Goal: Information Seeking & Learning: Learn about a topic

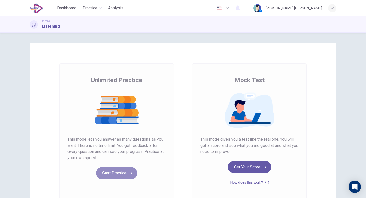
click at [122, 172] on button "Start Practice" at bounding box center [116, 173] width 41 height 12
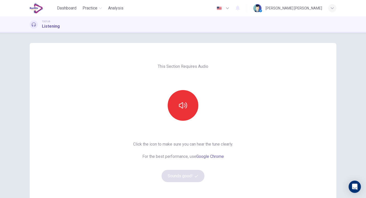
click at [181, 122] on div "This Section Requires Audio Click the icon to make sure you can hear the tune c…" at bounding box center [183, 132] width 108 height 178
click at [182, 98] on button "button" at bounding box center [183, 105] width 31 height 31
click at [174, 173] on button "Sounds good!" at bounding box center [183, 176] width 43 height 12
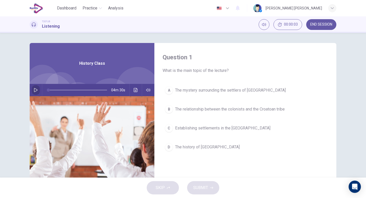
click at [35, 89] on icon "button" at bounding box center [36, 90] width 4 height 4
type input "*"
click at [35, 89] on icon "button" at bounding box center [36, 90] width 4 height 4
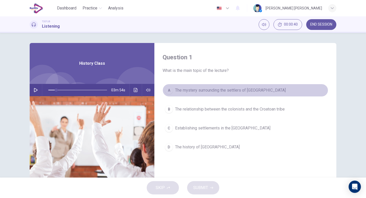
click at [171, 91] on div "A" at bounding box center [169, 90] width 8 height 8
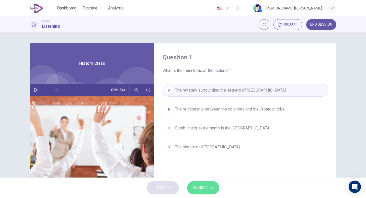
click at [200, 189] on span "SUBMIT" at bounding box center [200, 187] width 15 height 7
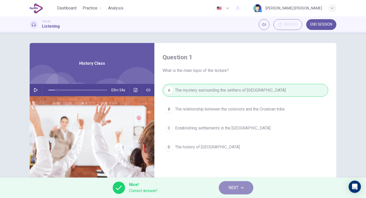
click at [237, 190] on span "NEXT" at bounding box center [234, 187] width 10 height 7
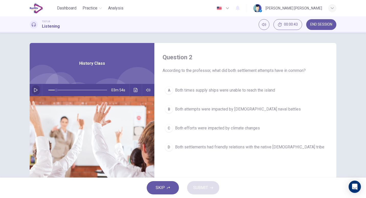
click at [35, 87] on button "button" at bounding box center [36, 90] width 8 height 12
click at [34, 89] on icon "button" at bounding box center [36, 90] width 4 height 4
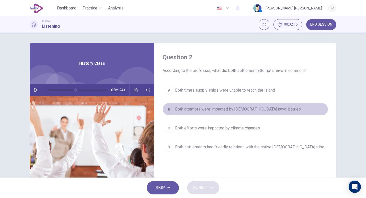
click at [186, 108] on span "Both attempts were impacted by British naval battles" at bounding box center [238, 109] width 126 height 6
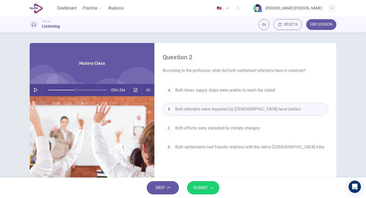
click at [200, 186] on span "SUBMIT" at bounding box center [200, 187] width 15 height 7
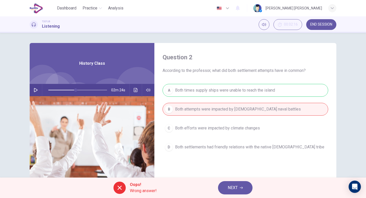
click at [227, 186] on button "NEXT" at bounding box center [235, 187] width 35 height 13
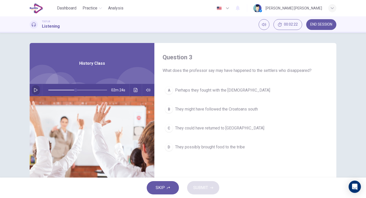
click at [35, 90] on icon "button" at bounding box center [36, 90] width 4 height 4
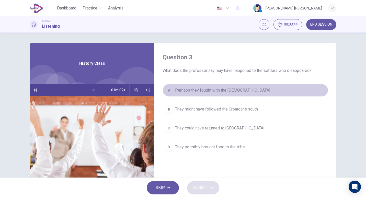
click at [178, 91] on span "Perhaps they fought with the Croatoans" at bounding box center [222, 90] width 95 height 6
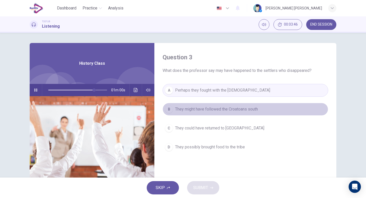
click at [185, 109] on span "They might have followed the Croatoans south" at bounding box center [216, 109] width 83 height 6
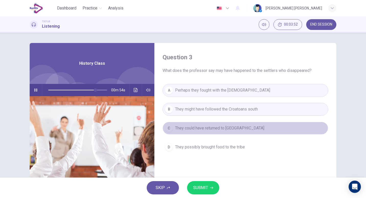
click at [191, 126] on span "They could have returned to England" at bounding box center [219, 128] width 89 height 6
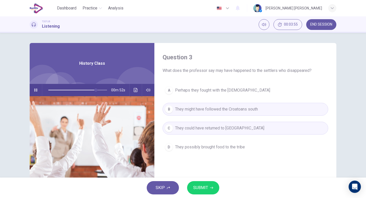
click at [195, 90] on span "Perhaps they fought with the Croatoans" at bounding box center [222, 90] width 95 height 6
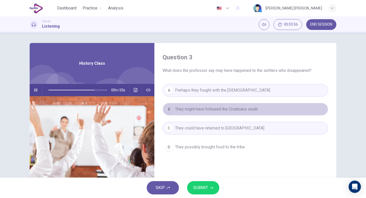
click at [194, 104] on button "B They might have followed the Croatoans south" at bounding box center [246, 109] width 166 height 13
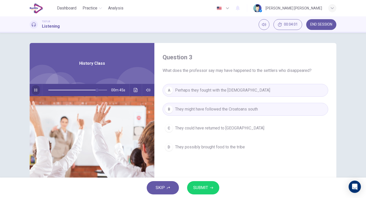
click at [32, 90] on button "button" at bounding box center [36, 90] width 8 height 12
click at [200, 189] on span "SUBMIT" at bounding box center [200, 187] width 15 height 7
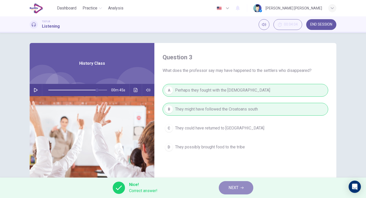
click at [231, 189] on span "NEXT" at bounding box center [234, 187] width 10 height 7
type input "**"
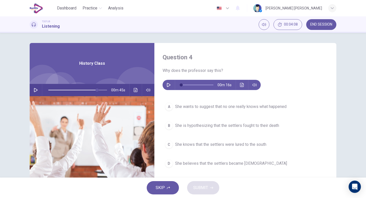
click at [167, 84] on icon "button" at bounding box center [169, 85] width 4 height 4
type input "*"
drag, startPoint x: 187, startPoint y: 115, endPoint x: 183, endPoint y: 101, distance: 14.6
click at [183, 101] on div "A She wants to suggest that no one really knows what happened B She is hypothes…" at bounding box center [246, 140] width 166 height 80
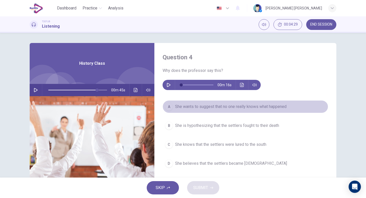
click at [183, 103] on button "A She wants to suggest that no one really knows what happened" at bounding box center [246, 106] width 166 height 13
type input "**"
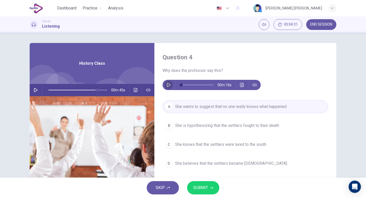
click at [167, 85] on icon "button" at bounding box center [169, 85] width 4 height 4
type input "**"
click at [201, 183] on button "SUBMIT" at bounding box center [203, 187] width 32 height 13
type input "**"
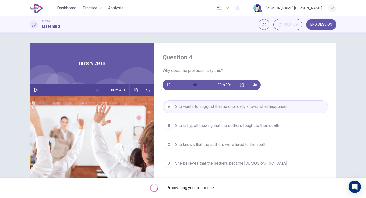
type input "**"
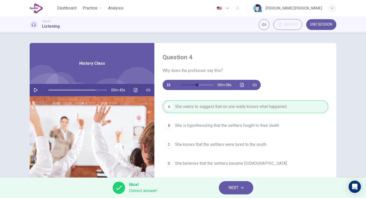
type input "**"
click at [234, 193] on button "NEXT" at bounding box center [236, 187] width 35 height 13
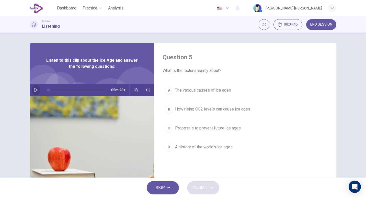
click at [34, 92] on icon "button" at bounding box center [36, 90] width 4 height 4
click at [32, 90] on button "button" at bounding box center [36, 90] width 8 height 12
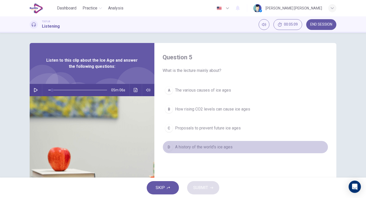
click at [210, 147] on span "A history of the world's ice ages" at bounding box center [204, 147] width 58 height 6
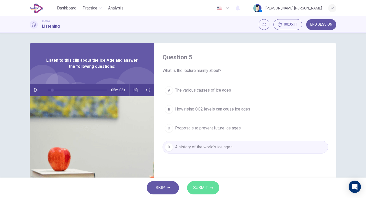
click at [208, 186] on button "SUBMIT" at bounding box center [203, 187] width 32 height 13
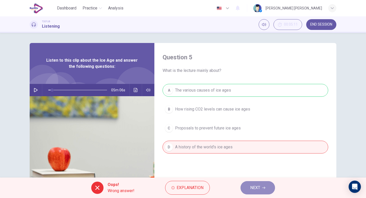
click at [249, 186] on button "NEXT" at bounding box center [258, 187] width 35 height 13
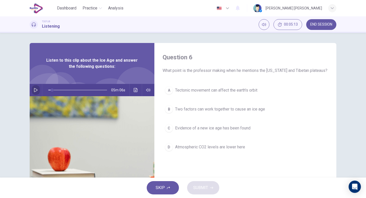
click at [34, 89] on icon "button" at bounding box center [36, 90] width 4 height 4
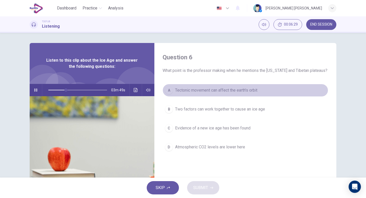
click at [193, 87] on span "Tectonic movement can affect the earth's orbit" at bounding box center [216, 90] width 82 height 6
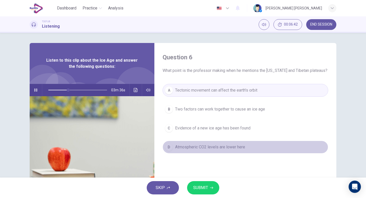
click at [184, 147] on span "Atmospheric CO2 levels are lower here" at bounding box center [210, 147] width 70 height 6
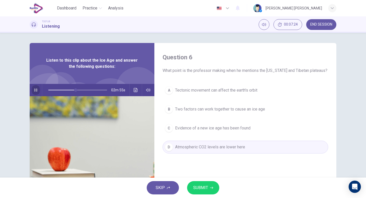
click at [35, 92] on icon "button" at bounding box center [36, 90] width 4 height 4
click at [183, 111] on span "Two factors can work together to cause an ice age" at bounding box center [220, 109] width 90 height 6
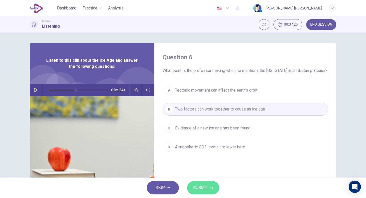
click at [198, 188] on span "SUBMIT" at bounding box center [200, 187] width 15 height 7
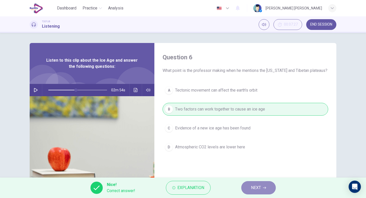
click at [255, 190] on span "NEXT" at bounding box center [256, 187] width 10 height 7
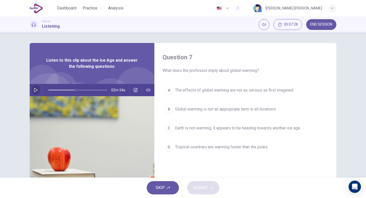
click at [38, 90] on button "button" at bounding box center [36, 90] width 8 height 12
click at [35, 88] on button "button" at bounding box center [36, 90] width 8 height 12
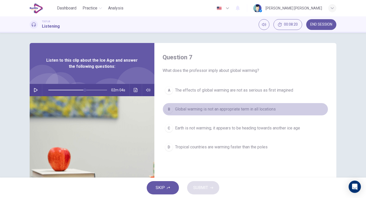
click at [200, 111] on span "Global warming is not an appropriate term in all locations" at bounding box center [225, 109] width 101 height 6
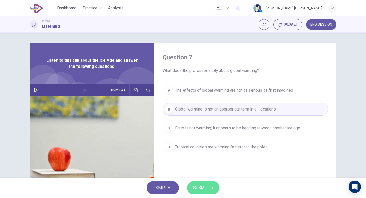
click at [200, 188] on span "SUBMIT" at bounding box center [200, 187] width 15 height 7
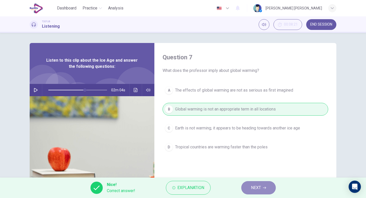
click at [257, 189] on span "NEXT" at bounding box center [256, 187] width 10 height 7
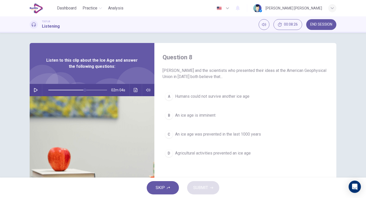
click at [32, 88] on button "button" at bounding box center [36, 90] width 8 height 12
click at [34, 92] on icon "button" at bounding box center [36, 90] width 4 height 4
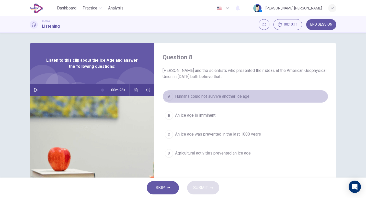
click at [224, 92] on button "A Humans could not survive another ice age" at bounding box center [246, 96] width 166 height 13
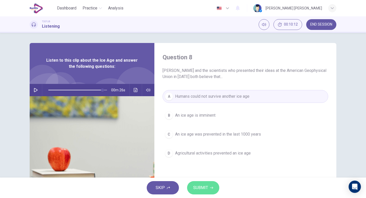
click at [201, 191] on span "SUBMIT" at bounding box center [200, 187] width 15 height 7
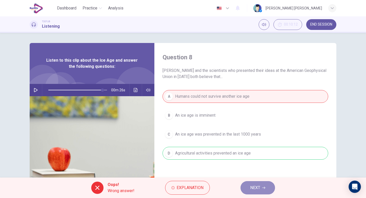
click at [254, 184] on span "NEXT" at bounding box center [255, 187] width 10 height 7
type input "**"
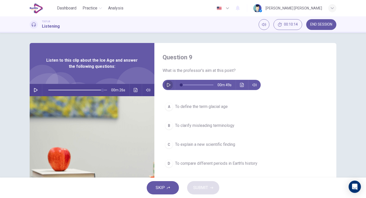
click at [168, 82] on button "button" at bounding box center [169, 85] width 8 height 10
type input "**"
click at [203, 167] on button "D To compare different periods in Earth's history" at bounding box center [246, 163] width 166 height 13
type input "**"
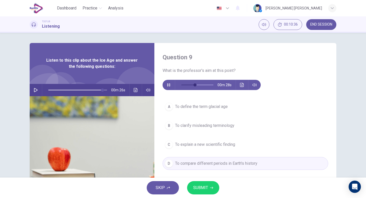
type input "**"
click at [201, 182] on button "SUBMIT" at bounding box center [203, 187] width 32 height 13
type input "**"
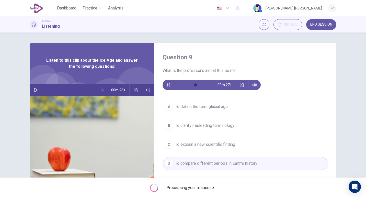
type input "**"
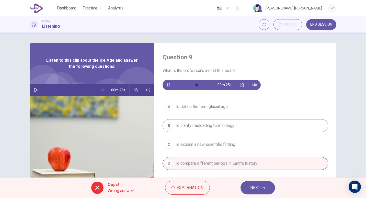
type input "**"
click at [258, 185] on span "NEXT" at bounding box center [255, 187] width 10 height 7
type input "**"
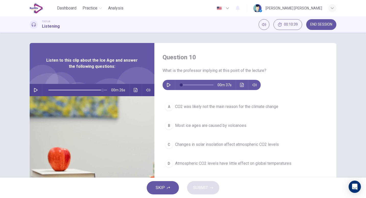
click at [168, 83] on button "button" at bounding box center [169, 85] width 8 height 10
drag, startPoint x: 207, startPoint y: 83, endPoint x: 176, endPoint y: 84, distance: 30.4
click at [180, 84] on span at bounding box center [181, 84] width 3 height 3
type input "**"
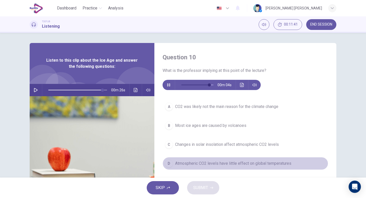
click at [203, 165] on span "Atmospheric CO2 levels have little effect on global temperatures" at bounding box center [233, 163] width 116 height 6
type input "**"
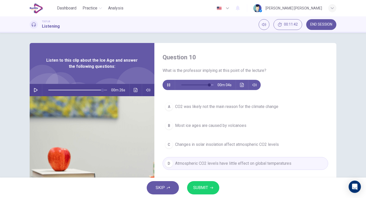
type input "**"
click at [204, 186] on span "SUBMIT" at bounding box center [200, 187] width 15 height 7
type input "**"
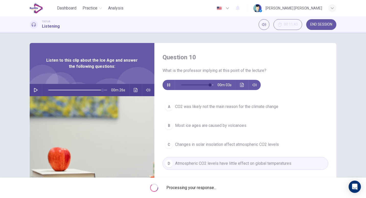
type input "**"
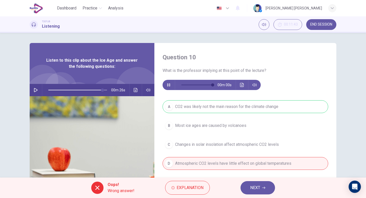
type input "*"
click at [258, 185] on span "NEXT" at bounding box center [255, 187] width 10 height 7
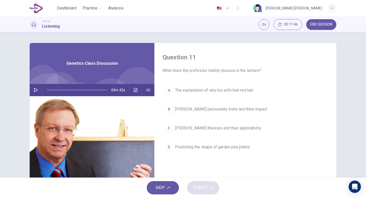
click at [36, 90] on icon "button" at bounding box center [36, 90] width 4 height 4
click at [35, 86] on button "button" at bounding box center [36, 90] width 8 height 12
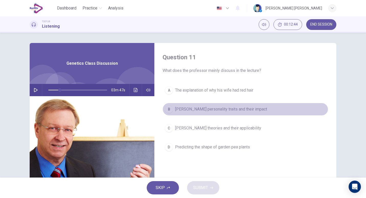
click at [221, 110] on span "Mendel's personality traits and their impact" at bounding box center [221, 109] width 92 height 6
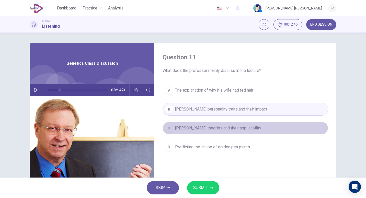
click at [217, 126] on span "Mendel's theories and their applicability" at bounding box center [218, 128] width 86 height 6
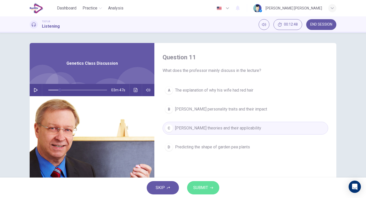
click at [203, 188] on span "SUBMIT" at bounding box center [200, 187] width 15 height 7
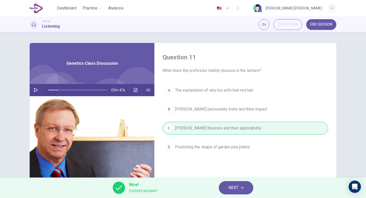
click at [240, 186] on button "NEXT" at bounding box center [236, 187] width 35 height 13
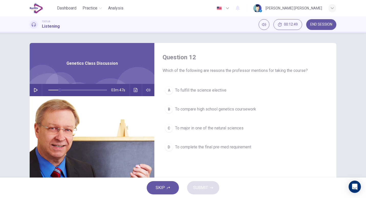
click at [37, 91] on button "button" at bounding box center [36, 90] width 8 height 12
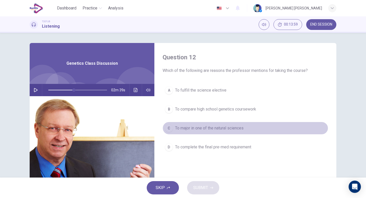
click at [196, 128] on span "To major in one of the natural sciences" at bounding box center [209, 128] width 69 height 6
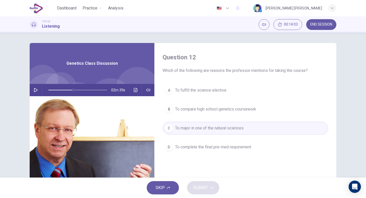
click at [199, 187] on div "SKIP SUBMIT" at bounding box center [183, 187] width 366 height 20
click at [204, 93] on button "A To fulfill the science elective" at bounding box center [246, 90] width 166 height 13
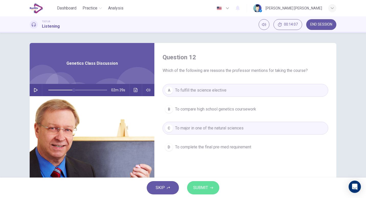
click at [208, 188] on button "SUBMIT" at bounding box center [203, 187] width 32 height 13
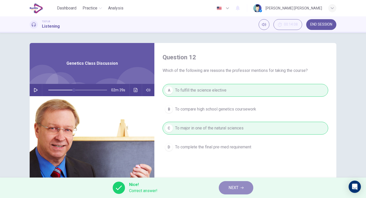
click at [238, 187] on span "NEXT" at bounding box center [234, 187] width 10 height 7
type input "**"
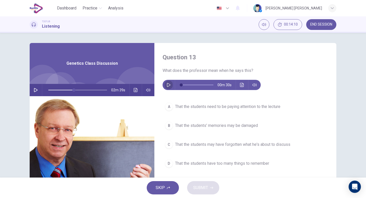
click at [165, 82] on button "button" at bounding box center [169, 85] width 8 height 10
type input "**"
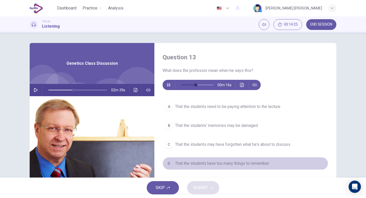
click at [195, 166] on span "That the students have too many things to remember" at bounding box center [222, 163] width 94 height 6
type input "**"
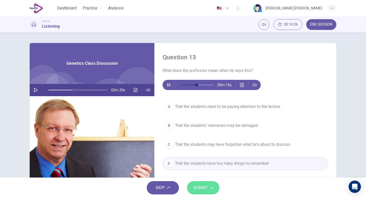
click at [196, 184] on span "SUBMIT" at bounding box center [200, 187] width 15 height 7
type input "**"
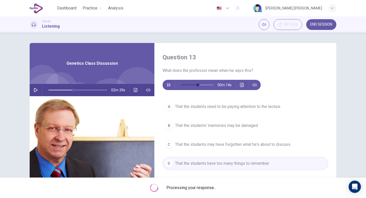
type input "**"
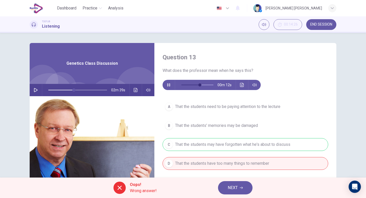
type input "**"
click at [234, 185] on span "NEXT" at bounding box center [233, 187] width 10 height 7
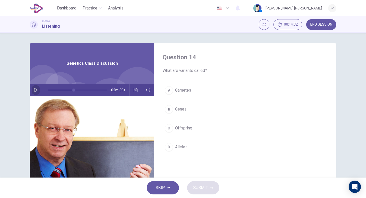
click at [32, 87] on button "button" at bounding box center [36, 90] width 8 height 12
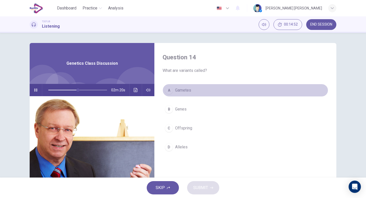
click at [175, 88] on span "Gametes" at bounding box center [183, 90] width 16 height 6
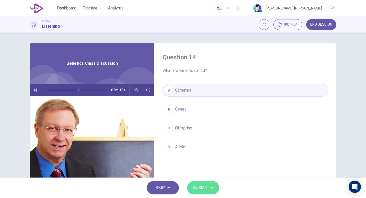
click at [193, 185] on span "SUBMIT" at bounding box center [200, 187] width 15 height 7
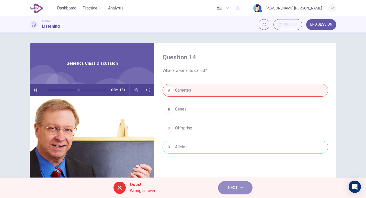
click at [229, 190] on span "NEXT" at bounding box center [233, 187] width 10 height 7
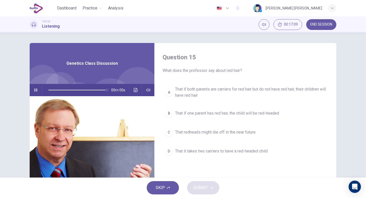
type input "*"
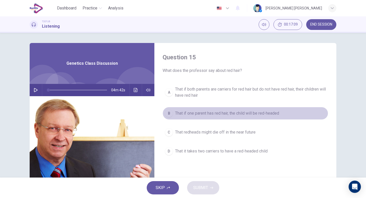
click at [211, 115] on span "That if one parent has red hair, the child will be red-headed" at bounding box center [227, 113] width 104 height 6
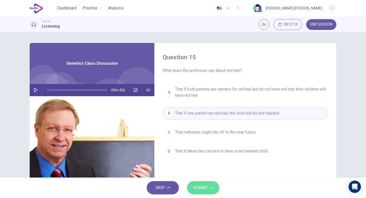
click at [206, 189] on span "SUBMIT" at bounding box center [200, 187] width 15 height 7
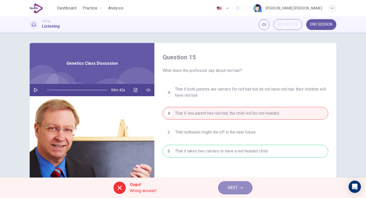
click at [228, 187] on span "NEXT" at bounding box center [233, 187] width 10 height 7
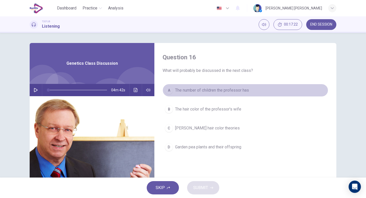
click at [234, 91] on span "The number of children the professor has" at bounding box center [212, 90] width 74 height 6
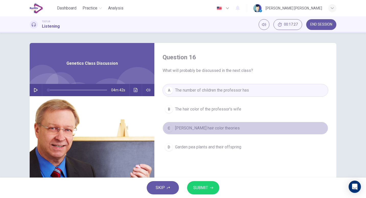
click at [215, 130] on span "Gregor Mendel's hair color theories" at bounding box center [207, 128] width 65 height 6
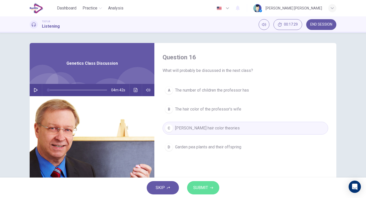
click at [202, 188] on span "SUBMIT" at bounding box center [200, 187] width 15 height 7
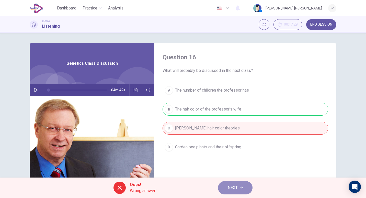
click at [231, 187] on span "NEXT" at bounding box center [233, 187] width 10 height 7
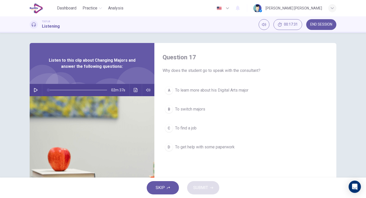
drag, startPoint x: 320, startPoint y: 30, endPoint x: 323, endPoint y: 16, distance: 14.5
click at [323, 16] on div "Dashboard Practice Analysis English ** ​ Elizabeth Alejandra Romero Vazquez TOE…" at bounding box center [183, 99] width 366 height 198
click at [321, 20] on button "END SESSION" at bounding box center [321, 24] width 30 height 11
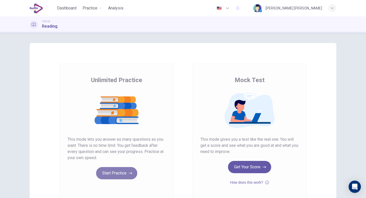
click at [126, 171] on button "Start Practice" at bounding box center [116, 173] width 41 height 12
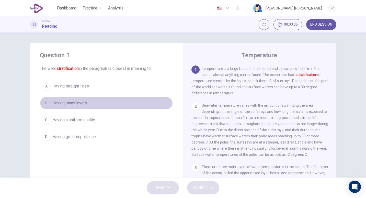
click at [73, 100] on span "Having many layers" at bounding box center [69, 103] width 35 height 6
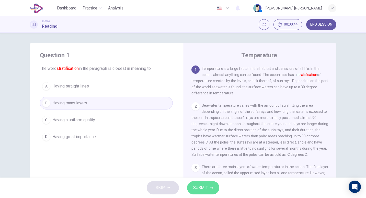
click at [207, 187] on span "SUBMIT" at bounding box center [200, 187] width 15 height 7
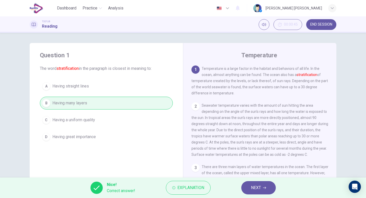
click at [255, 189] on span "NEXT" at bounding box center [256, 187] width 10 height 7
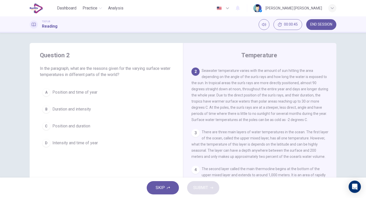
scroll to position [37, 0]
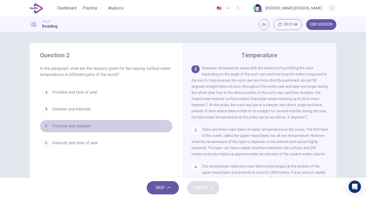
click at [87, 125] on span "Position and duration" at bounding box center [71, 126] width 38 height 6
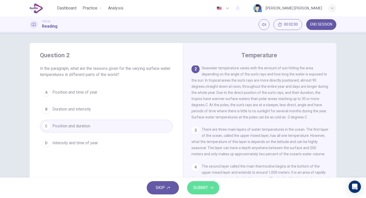
click at [217, 189] on button "SUBMIT" at bounding box center [203, 187] width 32 height 13
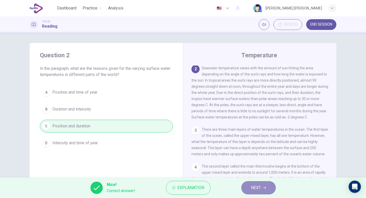
click at [263, 192] on button "NEXT" at bounding box center [258, 187] width 35 height 13
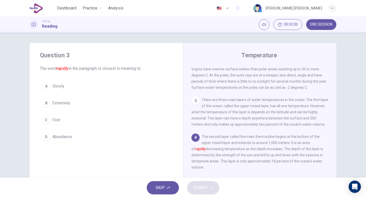
scroll to position [73, 0]
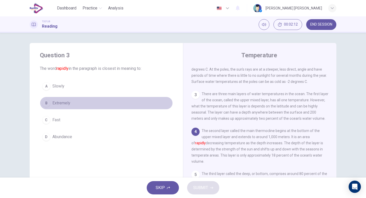
click at [65, 102] on span "Extremely" at bounding box center [61, 103] width 18 height 6
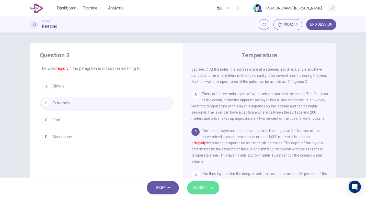
click at [205, 188] on span "SUBMIT" at bounding box center [200, 187] width 15 height 7
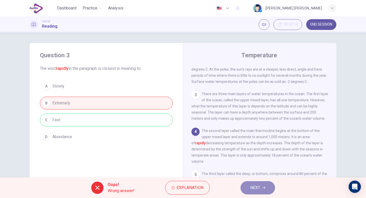
click at [262, 187] on button "NEXT" at bounding box center [258, 187] width 35 height 13
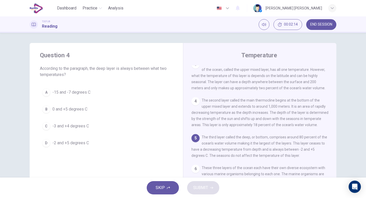
scroll to position [104, 0]
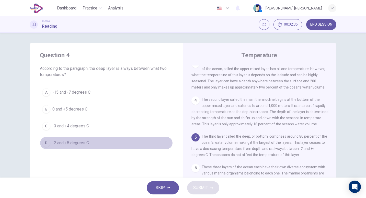
click at [60, 139] on button "D -2 and +5 degrees C" at bounding box center [106, 143] width 133 height 13
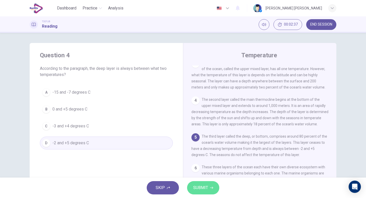
click at [200, 191] on span "SUBMIT" at bounding box center [200, 187] width 15 height 7
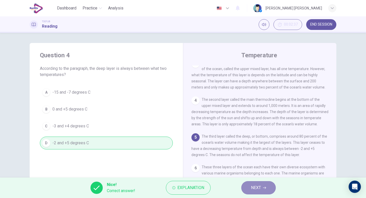
click at [258, 186] on span "NEXT" at bounding box center [256, 187] width 10 height 7
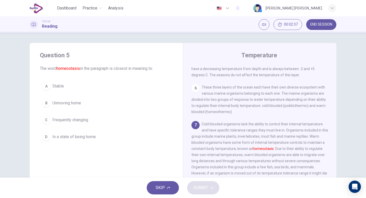
scroll to position [190, 0]
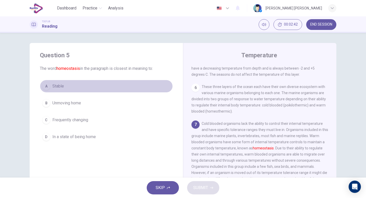
click at [57, 85] on span "Stable" at bounding box center [58, 86] width 12 height 6
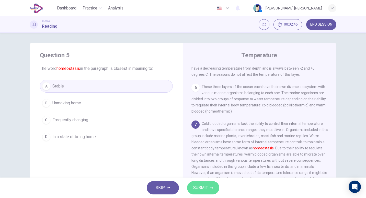
click at [204, 187] on span "SUBMIT" at bounding box center [200, 187] width 15 height 7
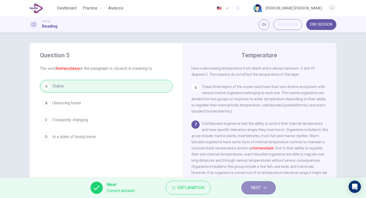
click at [264, 189] on button "NEXT" at bounding box center [258, 187] width 35 height 13
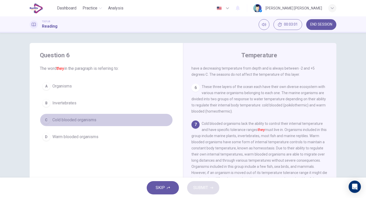
click at [92, 120] on span "Cold blooded organisms" at bounding box center [74, 120] width 44 height 6
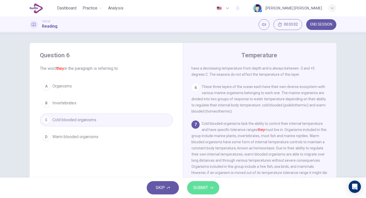
click at [209, 189] on button "SUBMIT" at bounding box center [203, 187] width 32 height 13
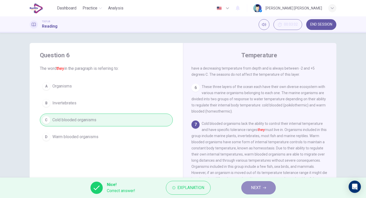
click at [255, 191] on button "NEXT" at bounding box center [258, 187] width 35 height 13
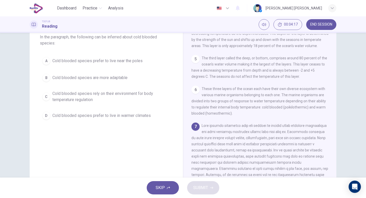
scroll to position [31, 0]
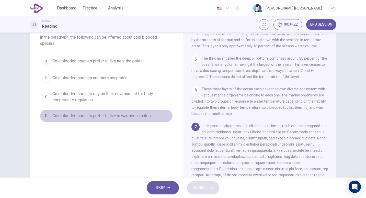
click at [145, 117] on span "Cold blooded species prefer to live in warmer climates" at bounding box center [101, 116] width 98 height 6
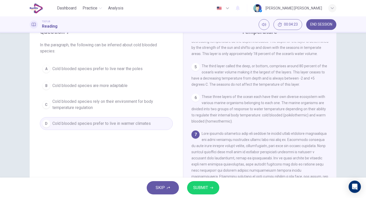
scroll to position [22, 0]
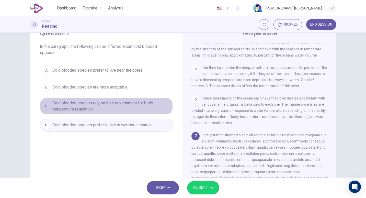
click at [100, 104] on span "Cold blooded species rely on their environment for body temperature regulation" at bounding box center [111, 106] width 118 height 12
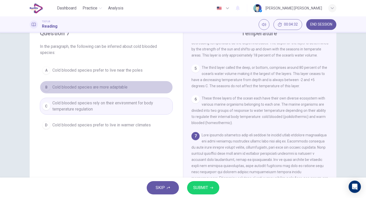
click at [134, 83] on button "B Cold blooded species are more adaptable" at bounding box center [106, 87] width 133 height 13
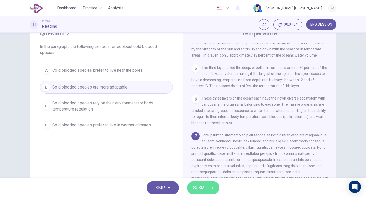
click at [197, 184] on span "SUBMIT" at bounding box center [200, 187] width 15 height 7
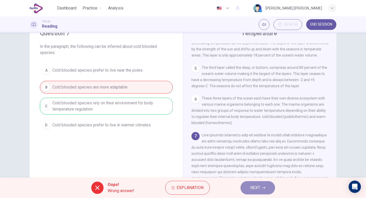
click at [258, 187] on span "NEXT" at bounding box center [255, 187] width 10 height 7
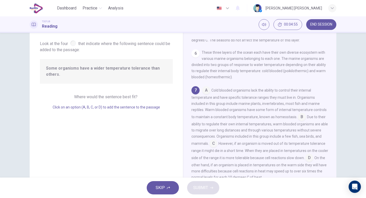
scroll to position [26, 0]
click at [205, 91] on input at bounding box center [206, 91] width 8 height 8
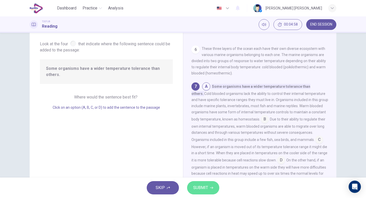
click at [203, 191] on span "SUBMIT" at bounding box center [200, 187] width 15 height 7
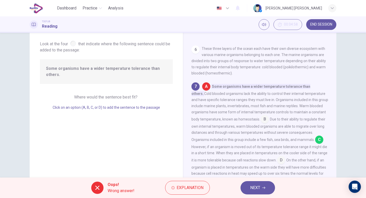
scroll to position [203, 0]
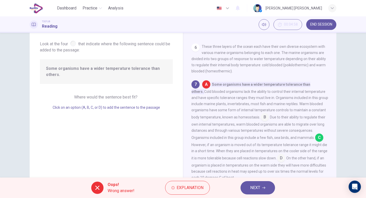
click at [256, 185] on span "NEXT" at bounding box center [255, 187] width 10 height 7
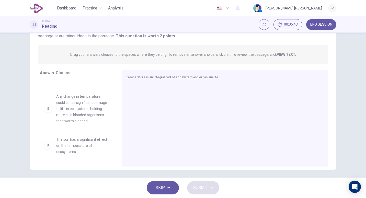
scroll to position [51, 0]
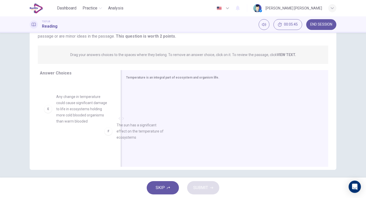
drag, startPoint x: 89, startPoint y: 146, endPoint x: 160, endPoint y: 132, distance: 71.4
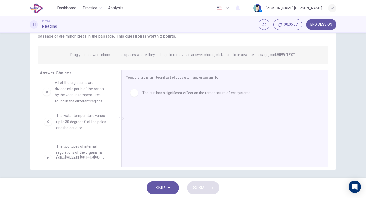
scroll to position [34, 0]
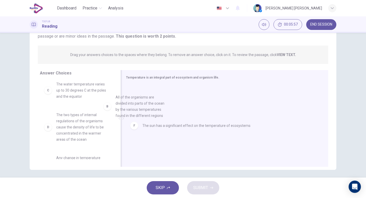
drag, startPoint x: 86, startPoint y: 95, endPoint x: 153, endPoint y: 111, distance: 69.3
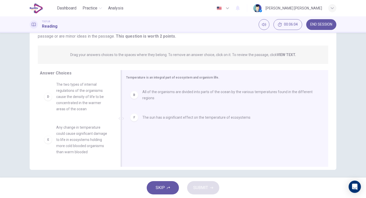
scroll to position [15, 0]
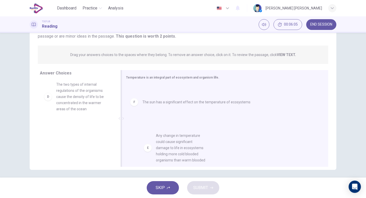
drag, startPoint x: 84, startPoint y: 135, endPoint x: 185, endPoint y: 140, distance: 101.4
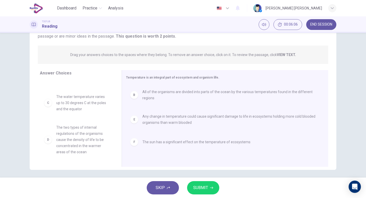
scroll to position [21, 0]
click at [197, 187] on span "SUBMIT" at bounding box center [200, 187] width 15 height 7
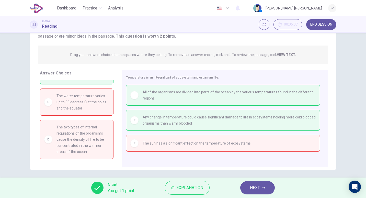
scroll to position [0, 0]
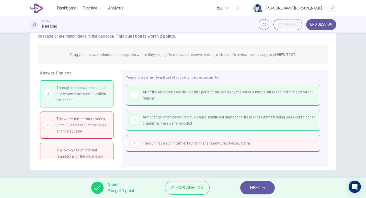
click at [254, 184] on span "NEXT" at bounding box center [255, 187] width 10 height 7
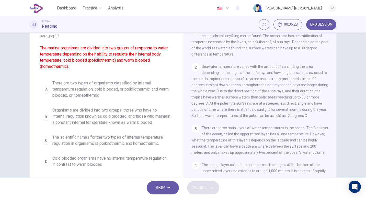
scroll to position [39, 0]
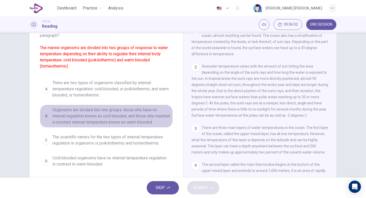
click at [95, 107] on span "Organisms are divided into two groups: those who have no internal regulation kn…" at bounding box center [111, 116] width 118 height 18
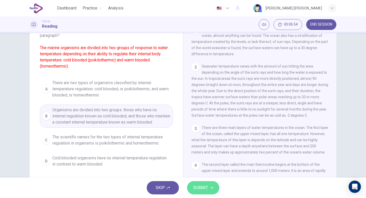
click at [209, 190] on button "SUBMIT" at bounding box center [203, 187] width 32 height 13
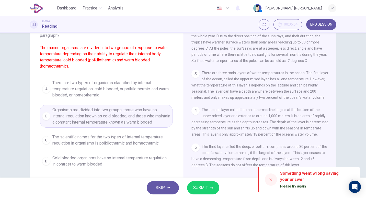
scroll to position [55, 0]
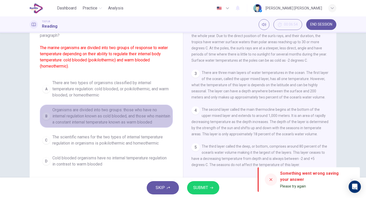
click at [149, 125] on span "Organisms are divided into two groups: those who have no internal regulation kn…" at bounding box center [111, 116] width 118 height 18
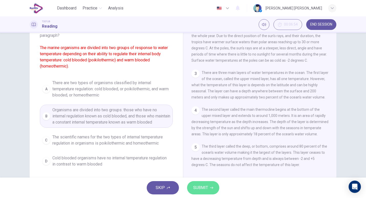
click at [202, 186] on span "SUBMIT" at bounding box center [200, 187] width 15 height 7
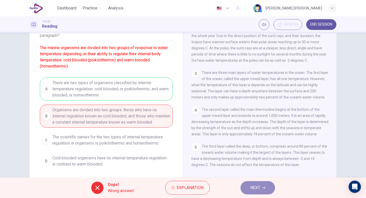
click at [256, 186] on span "NEXT" at bounding box center [255, 187] width 10 height 7
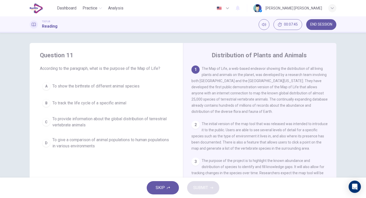
click at [98, 118] on span "To provide information about the global distribution of terrestrial vertebrate …" at bounding box center [111, 122] width 118 height 12
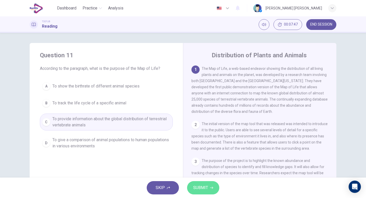
click at [206, 187] on span "SUBMIT" at bounding box center [200, 187] width 15 height 7
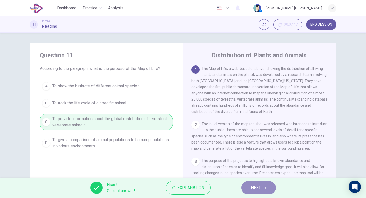
click at [272, 188] on button "NEXT" at bounding box center [258, 187] width 35 height 13
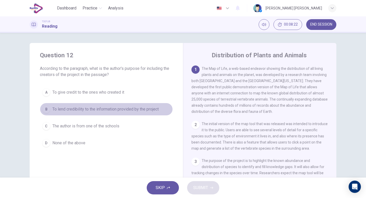
click at [146, 114] on button "B To lend credibility to the information provided by the project" at bounding box center [106, 109] width 133 height 13
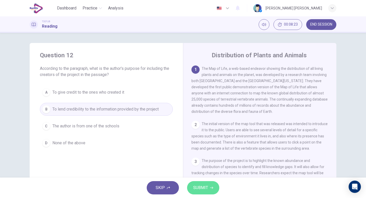
click at [200, 190] on span "SUBMIT" at bounding box center [200, 187] width 15 height 7
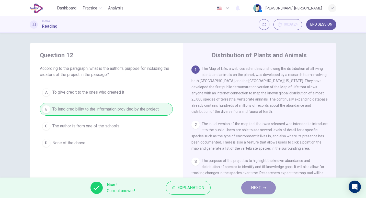
click at [264, 185] on button "NEXT" at bounding box center [258, 187] width 35 height 13
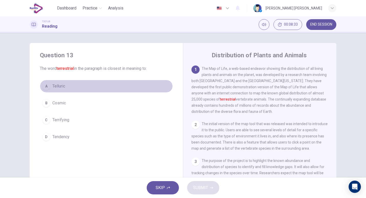
click at [63, 85] on span "Telluric" at bounding box center [58, 86] width 13 height 6
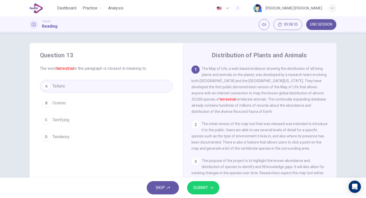
click at [206, 189] on span "SUBMIT" at bounding box center [200, 187] width 15 height 7
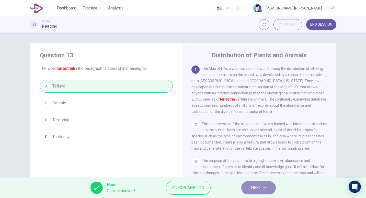
click at [263, 183] on button "NEXT" at bounding box center [258, 187] width 35 height 13
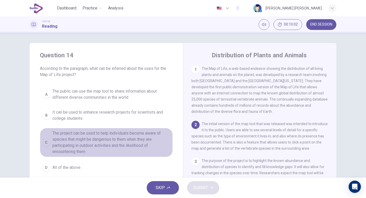
click at [99, 133] on span "The project can be used to help individuals become aware of species that might …" at bounding box center [111, 142] width 118 height 25
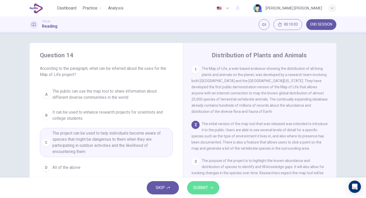
click at [199, 185] on span "SUBMIT" at bounding box center [200, 187] width 15 height 7
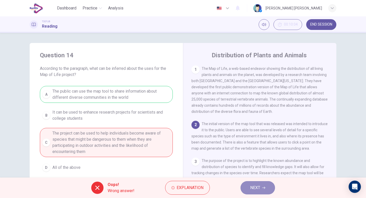
click at [260, 190] on span "NEXT" at bounding box center [255, 187] width 10 height 7
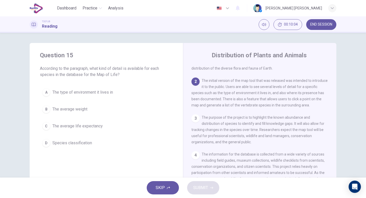
scroll to position [56, 0]
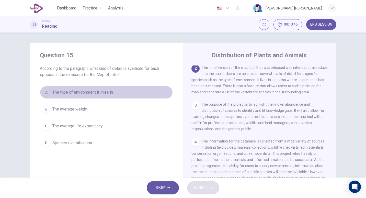
click at [87, 95] on span "The type of environment it lives in" at bounding box center [82, 92] width 61 height 6
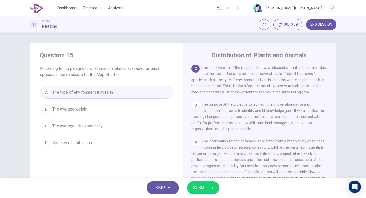
click at [204, 191] on button "SUBMIT" at bounding box center [203, 187] width 32 height 13
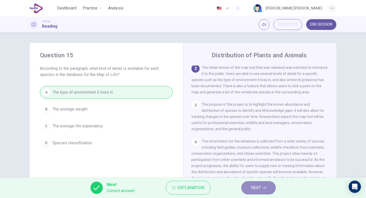
click at [261, 188] on span "NEXT" at bounding box center [256, 187] width 10 height 7
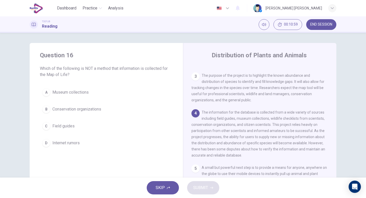
scroll to position [85, 0]
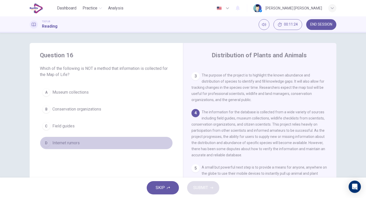
click at [56, 146] on button "D Internet rumors" at bounding box center [106, 143] width 133 height 13
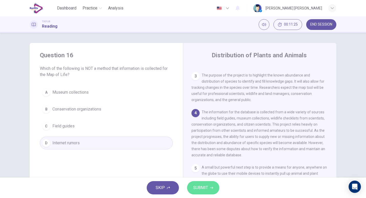
click at [208, 189] on button "SUBMIT" at bounding box center [203, 187] width 32 height 13
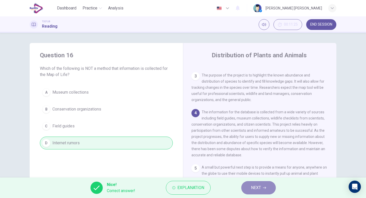
click at [256, 191] on span "NEXT" at bounding box center [256, 187] width 10 height 7
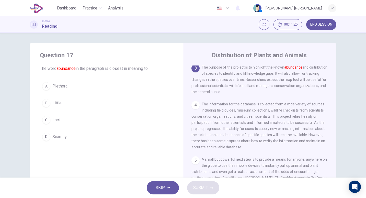
scroll to position [94, 0]
click at [55, 121] on span "Lack" at bounding box center [56, 120] width 8 height 6
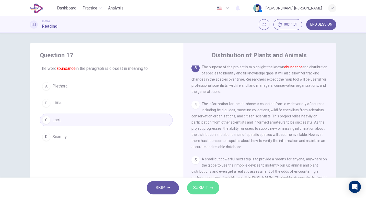
click at [201, 190] on span "SUBMIT" at bounding box center [200, 187] width 15 height 7
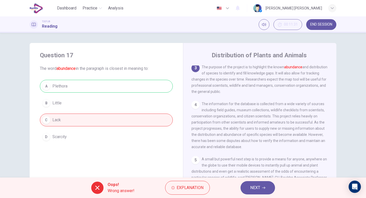
drag, startPoint x: 69, startPoint y: 84, endPoint x: 47, endPoint y: 84, distance: 21.7
click at [47, 84] on div "A Plethora B Little C Lack D Scarcity" at bounding box center [106, 111] width 133 height 63
click at [262, 187] on button "NEXT" at bounding box center [258, 187] width 35 height 13
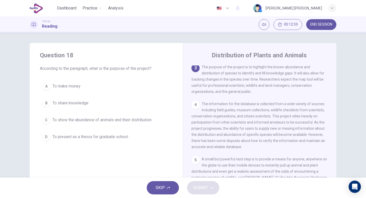
click at [97, 120] on span "To show the abundance of animals and their distribution" at bounding box center [101, 120] width 99 height 6
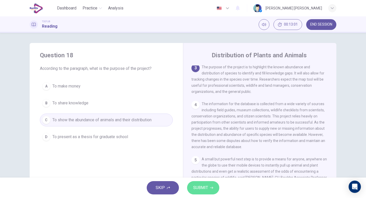
click at [203, 183] on button "SUBMIT" at bounding box center [203, 187] width 32 height 13
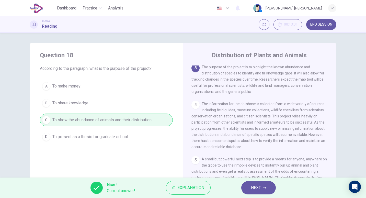
click at [260, 184] on button "NEXT" at bounding box center [258, 187] width 35 height 13
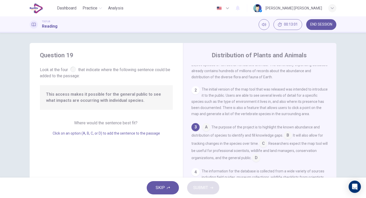
scroll to position [37, 0]
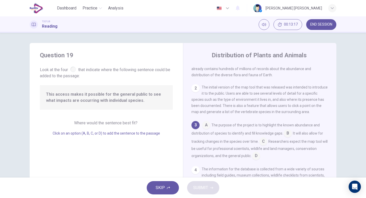
click at [255, 159] on input at bounding box center [256, 156] width 8 height 8
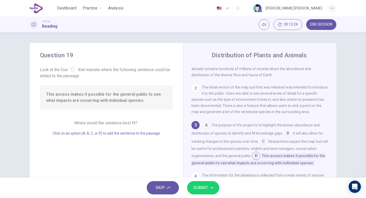
click at [210, 188] on icon "button" at bounding box center [211, 187] width 3 height 3
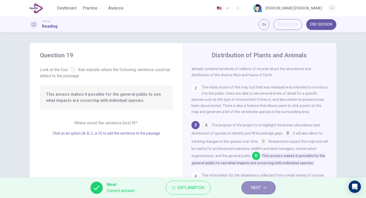
click at [263, 189] on button "NEXT" at bounding box center [258, 187] width 35 height 13
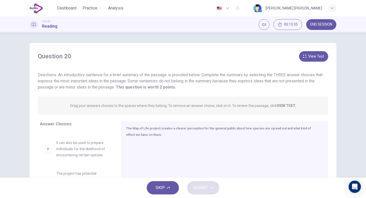
scroll to position [132, 0]
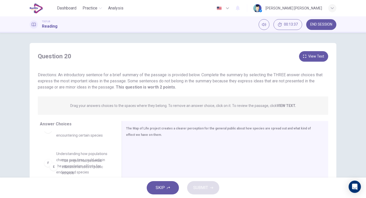
drag, startPoint x: 84, startPoint y: 157, endPoint x: 75, endPoint y: 159, distance: 9.1
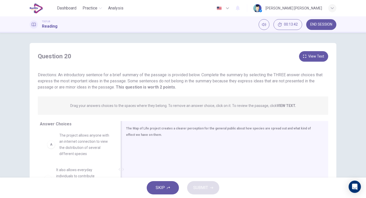
scroll to position [0, 0]
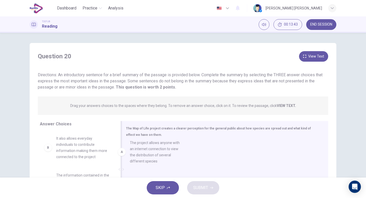
drag, startPoint x: 84, startPoint y: 148, endPoint x: 164, endPoint y: 156, distance: 81.2
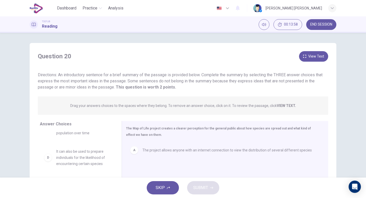
scroll to position [66, 0]
drag, startPoint x: 76, startPoint y: 163, endPoint x: 83, endPoint y: 162, distance: 7.7
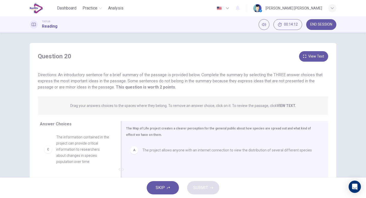
scroll to position [37, 0]
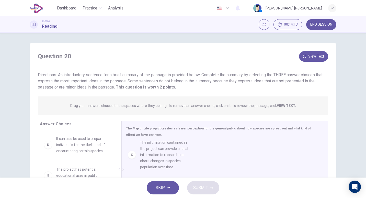
drag, startPoint x: 94, startPoint y: 154, endPoint x: 198, endPoint y: 167, distance: 105.1
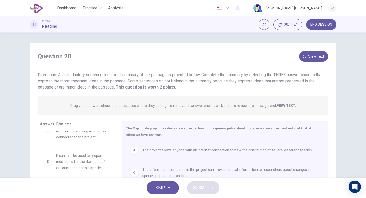
scroll to position [20, 0]
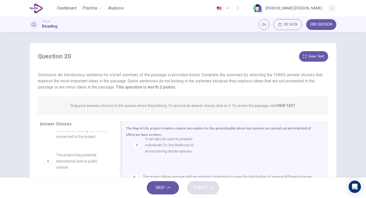
drag, startPoint x: 90, startPoint y: 164, endPoint x: 190, endPoint y: 147, distance: 102.1
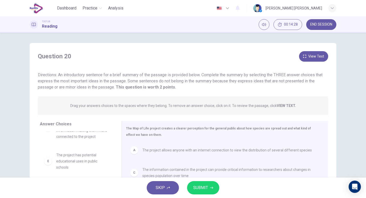
click at [200, 189] on span "SUBMIT" at bounding box center [200, 187] width 15 height 7
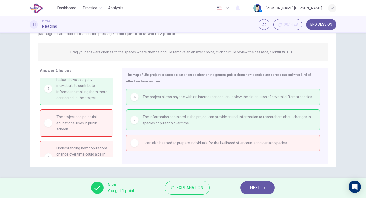
scroll to position [0, 0]
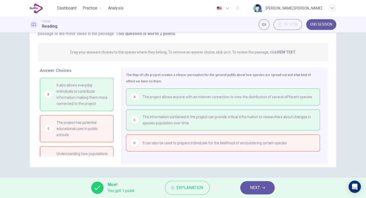
click at [256, 189] on span "NEXT" at bounding box center [255, 187] width 10 height 7
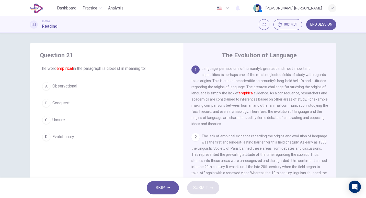
click at [315, 27] on button "END SESSION" at bounding box center [321, 24] width 30 height 11
click at [319, 22] on button "END SESSION" at bounding box center [321, 24] width 30 height 11
